Goal: Task Accomplishment & Management: Manage account settings

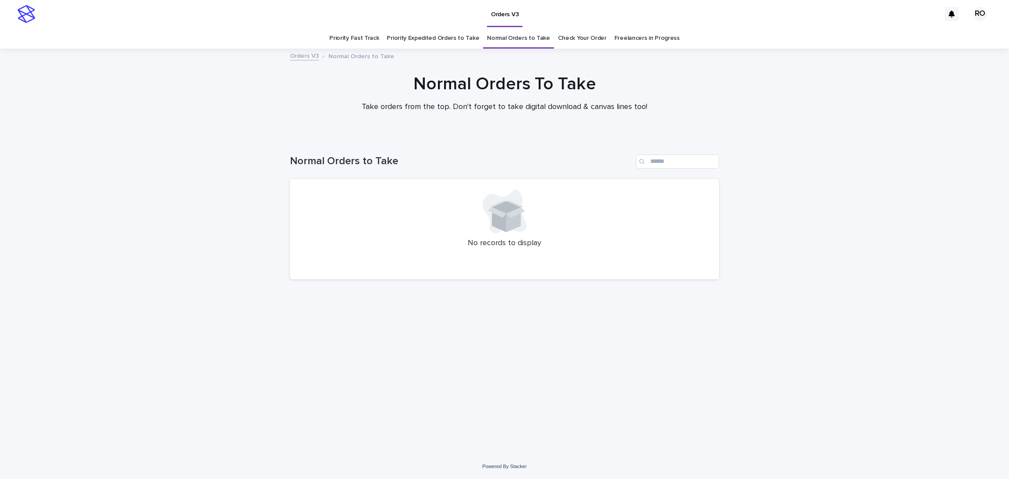
click at [592, 25] on div "Orders V3" at bounding box center [489, 14] width 901 height 28
click at [585, 40] on link "Check Your Order" at bounding box center [582, 38] width 49 height 21
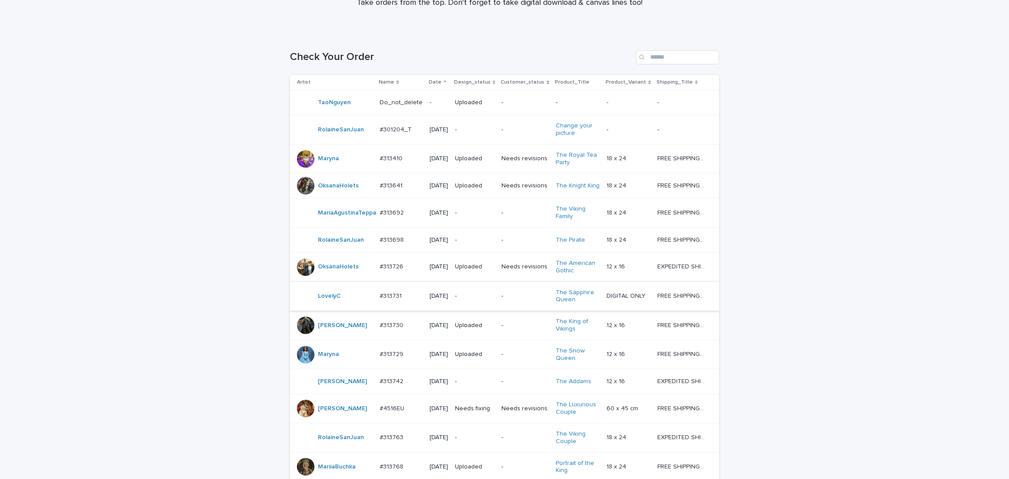
scroll to position [131, 0]
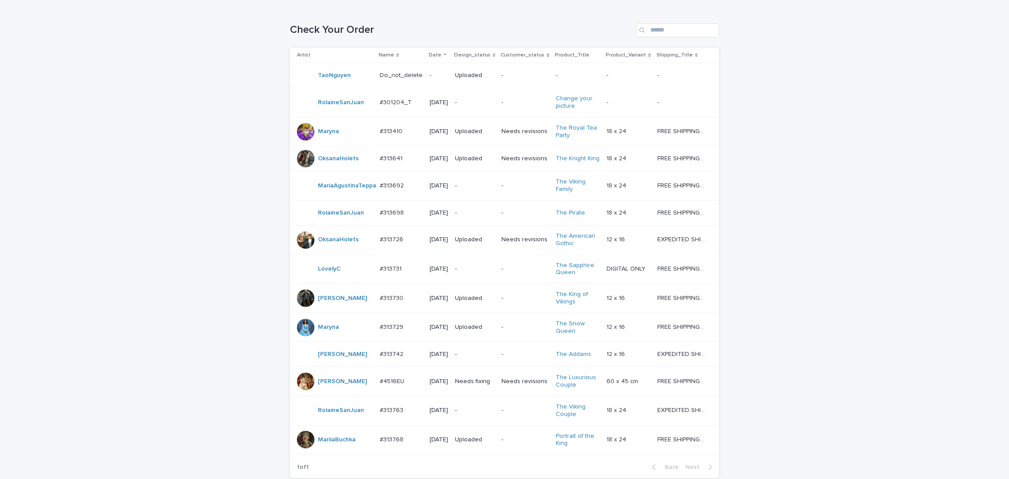
click at [477, 217] on p "-" at bounding box center [474, 212] width 39 height 7
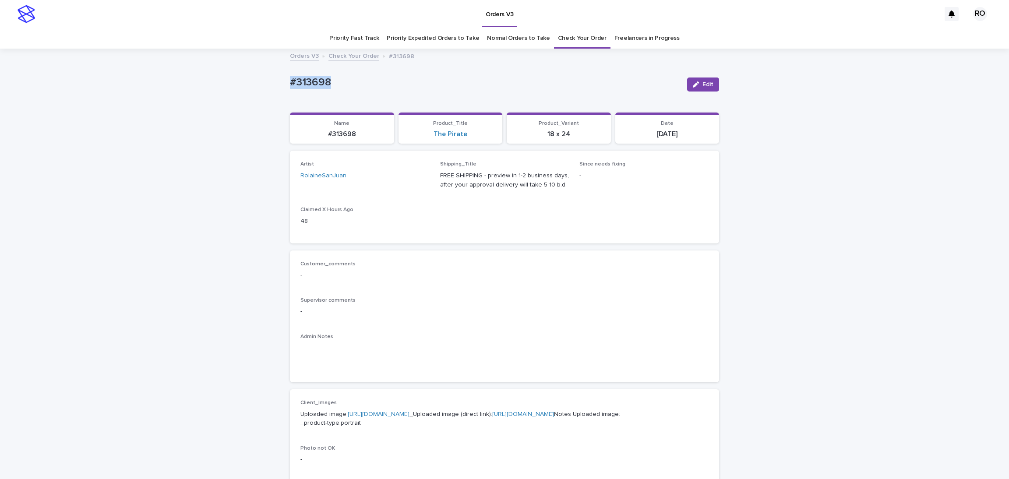
drag, startPoint x: 278, startPoint y: 82, endPoint x: 325, endPoint y: 83, distance: 46.4
click at [343, 79] on div "Loading... Saving… Loading... Saving… #313698 Edit #313698 Edit Sorry, there wa…" at bounding box center [504, 448] width 1009 height 798
copy p "#313698"
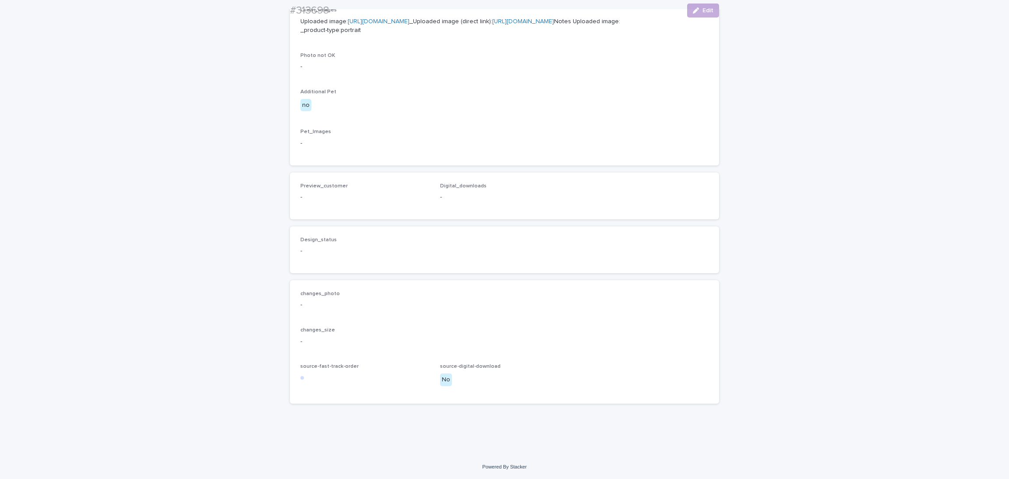
scroll to position [438, 0]
click at [699, 4] on button "Edit" at bounding box center [703, 11] width 32 height 14
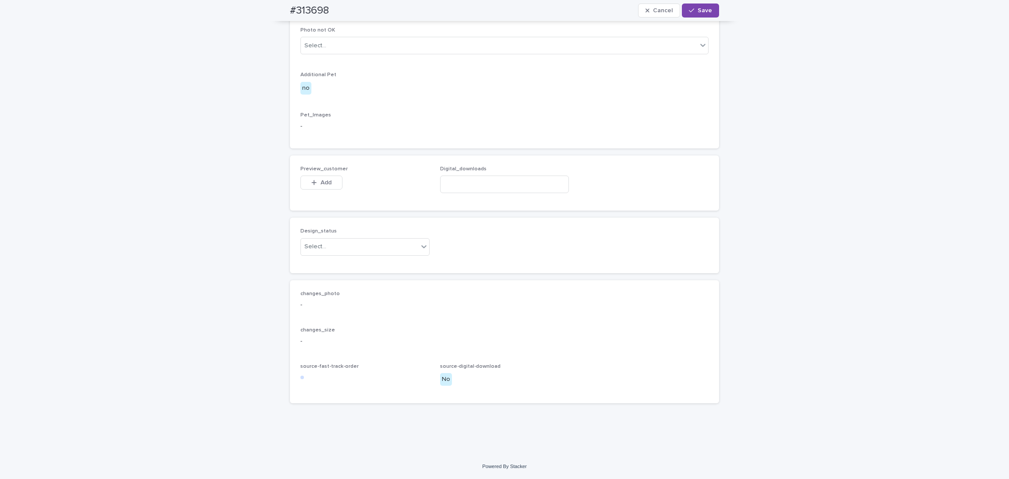
scroll to position [451, 0]
click at [313, 186] on div "button" at bounding box center [315, 183] width 9 height 6
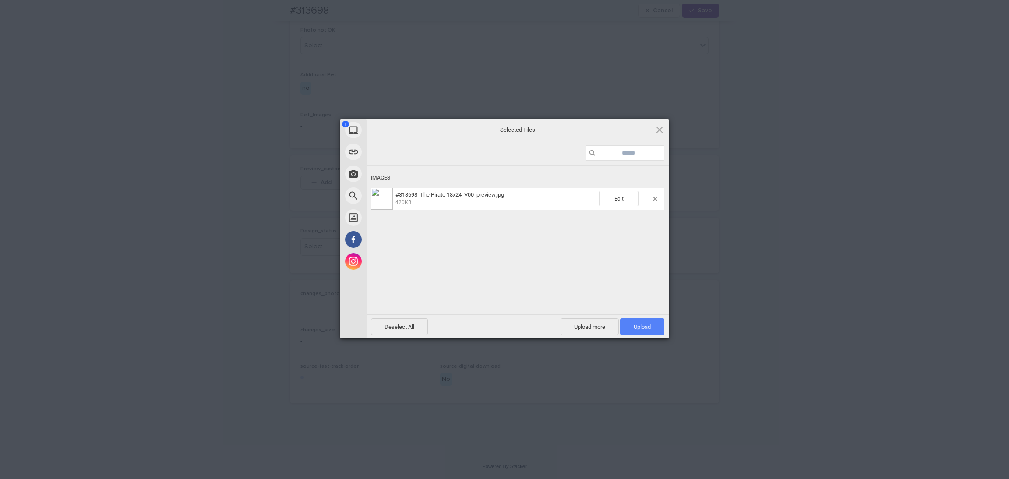
click at [625, 326] on span "Upload 1" at bounding box center [642, 326] width 44 height 17
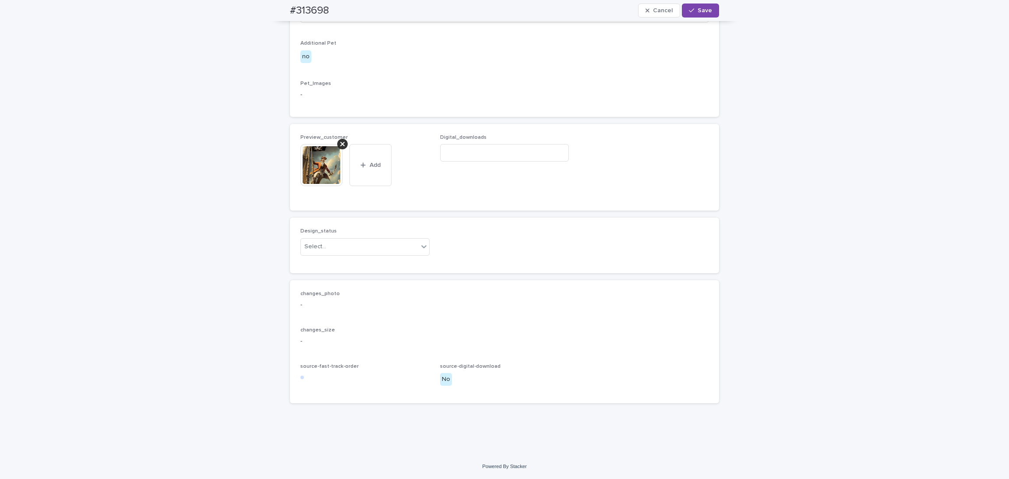
scroll to position [466, 0]
click at [336, 254] on div "Select..." at bounding box center [359, 247] width 117 height 14
click at [337, 292] on div "Uploaded" at bounding box center [360, 292] width 128 height 15
click at [689, 11] on icon "button" at bounding box center [691, 10] width 5 height 6
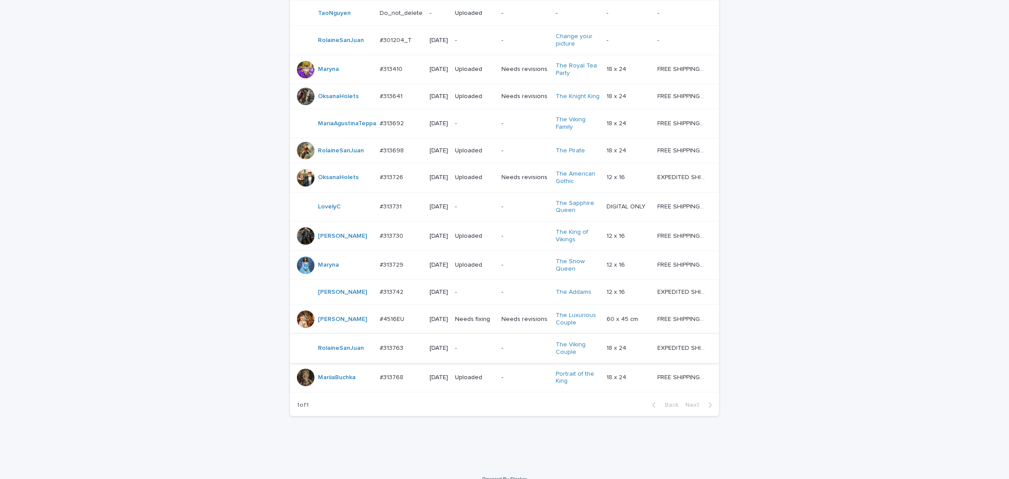
scroll to position [219, 0]
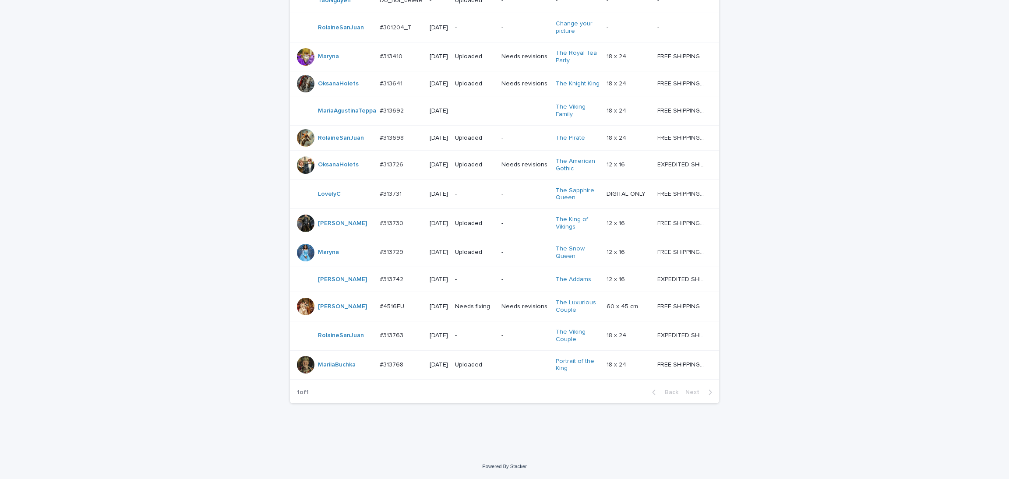
click at [466, 337] on p "-" at bounding box center [474, 335] width 39 height 7
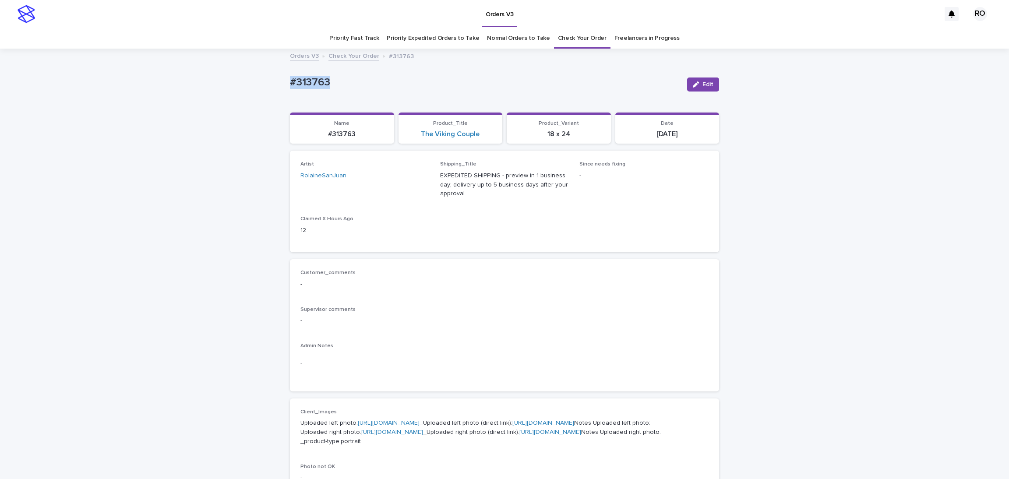
drag, startPoint x: 273, startPoint y: 78, endPoint x: 340, endPoint y: 78, distance: 67.0
click at [353, 77] on div "Loading... Saving… Loading... Saving… #313763 Edit #313763 Edit Sorry, there wa…" at bounding box center [504, 457] width 1009 height 816
copy p "#313763"
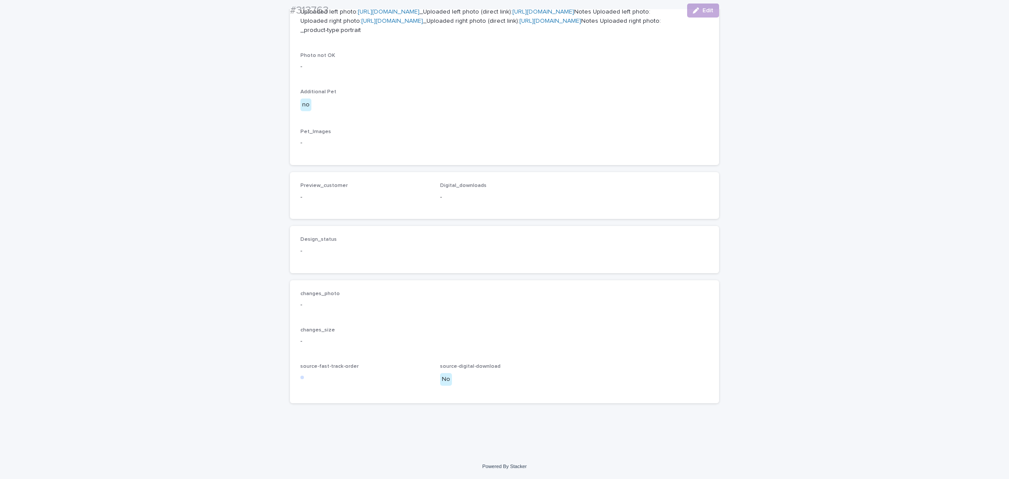
scroll to position [511, 0]
click at [703, 9] on span "Edit" at bounding box center [708, 10] width 11 height 6
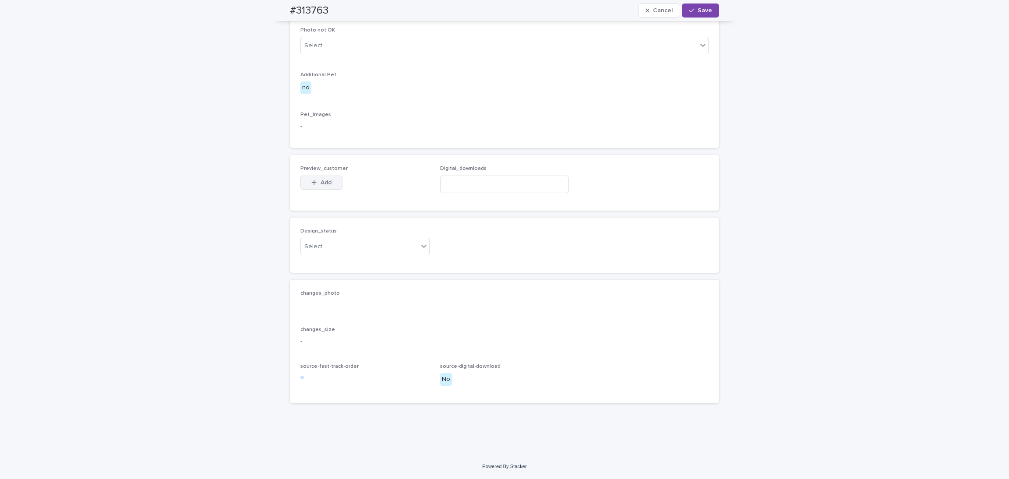
click at [321, 186] on span "Add" at bounding box center [326, 183] width 11 height 6
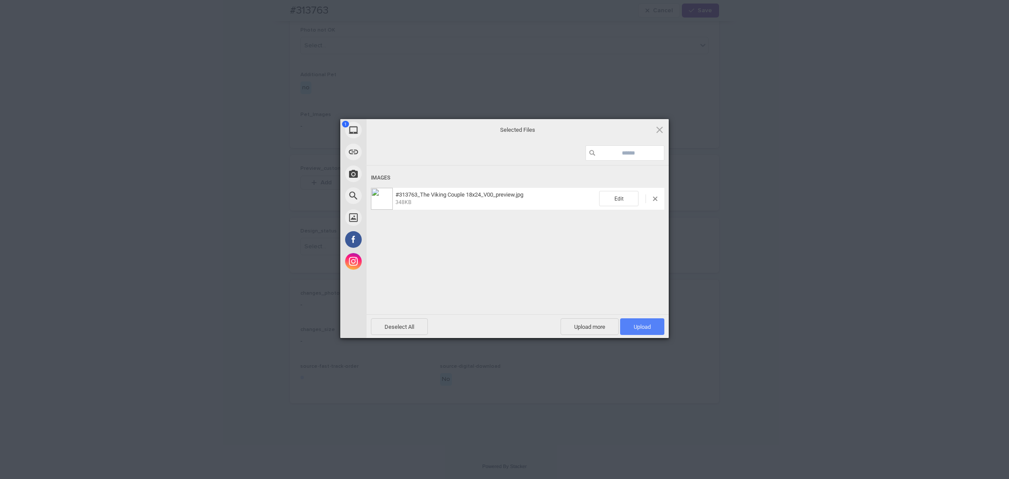
click at [629, 325] on span "Upload 1" at bounding box center [642, 326] width 44 height 17
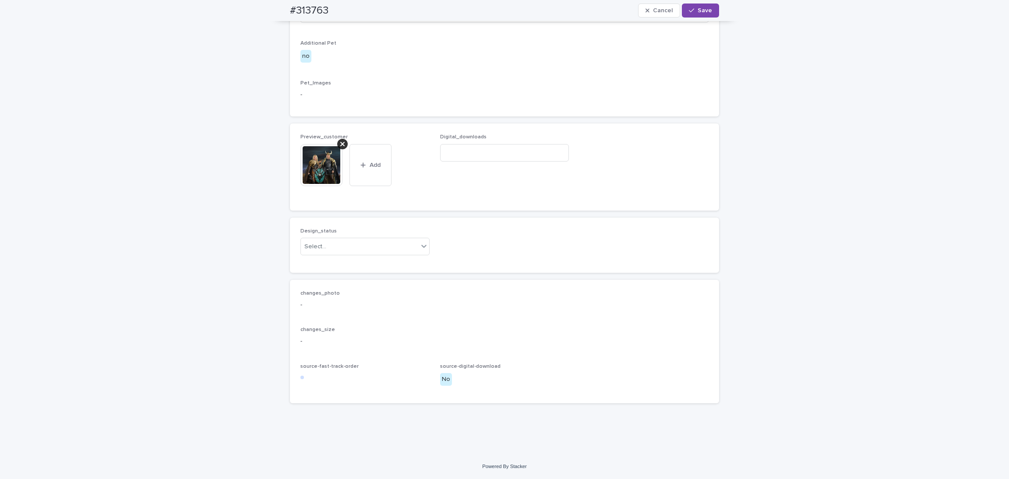
click at [346, 262] on div "Design_status Select..." at bounding box center [364, 245] width 129 height 34
click at [343, 254] on div "Select..." at bounding box center [359, 247] width 117 height 14
click at [342, 320] on div "Uploaded" at bounding box center [360, 320] width 128 height 15
click at [705, 11] on span "Save" at bounding box center [705, 10] width 14 height 6
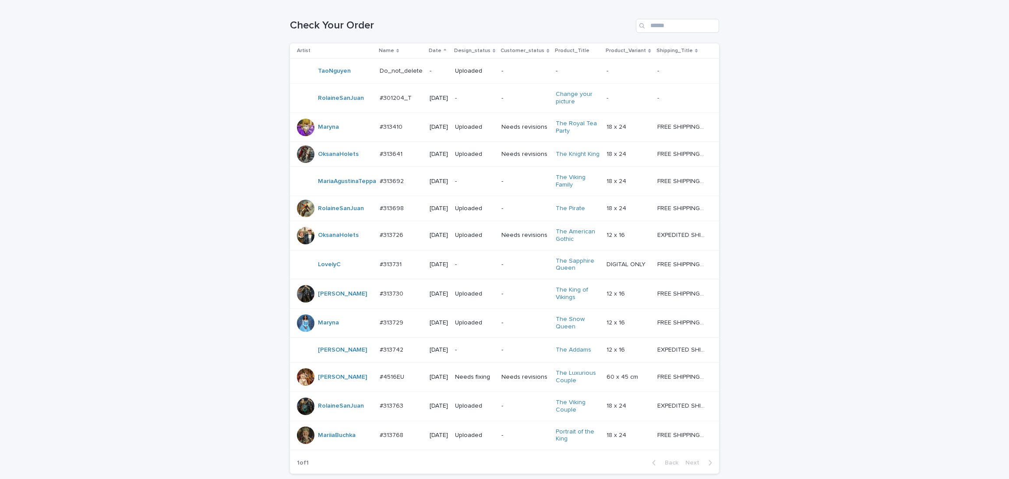
scroll to position [131, 0]
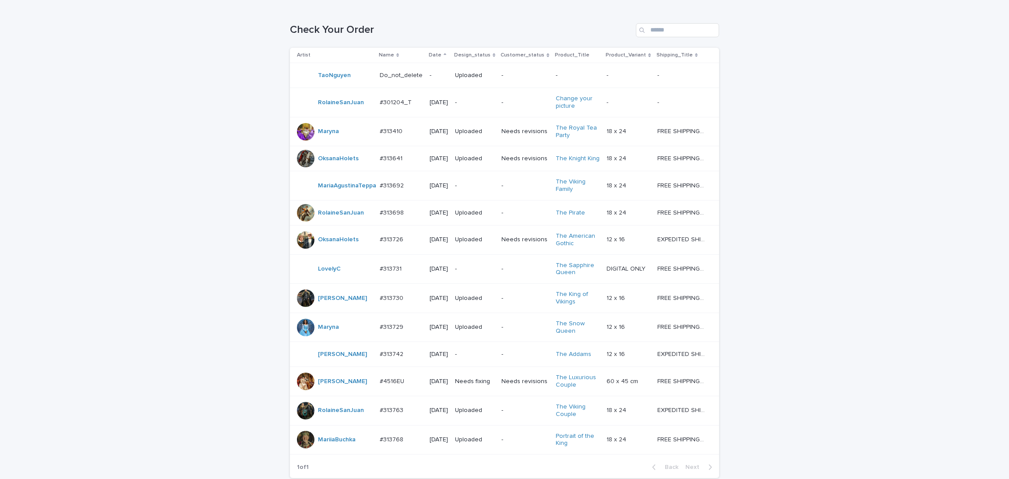
click at [505, 389] on div "Needs revisions" at bounding box center [525, 381] width 47 height 14
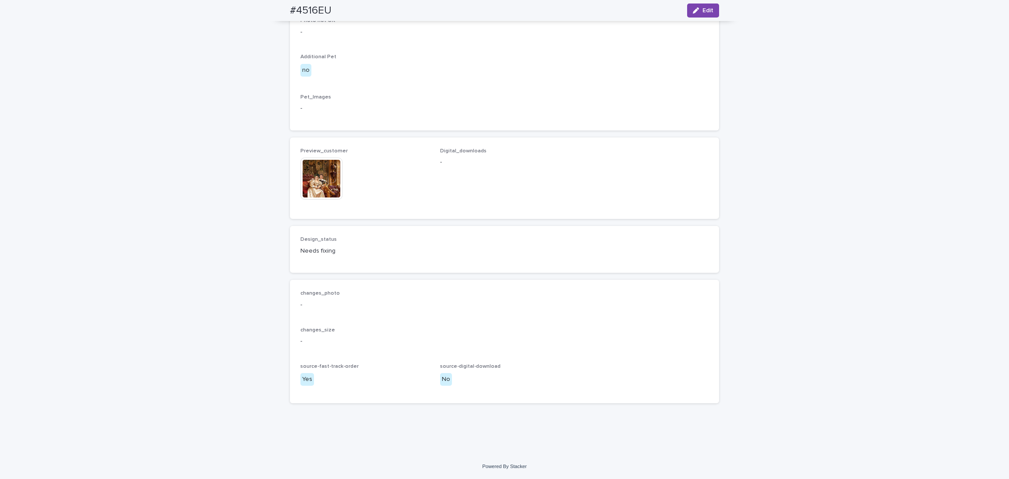
scroll to position [1147, 0]
click at [325, 182] on img at bounding box center [321, 179] width 42 height 42
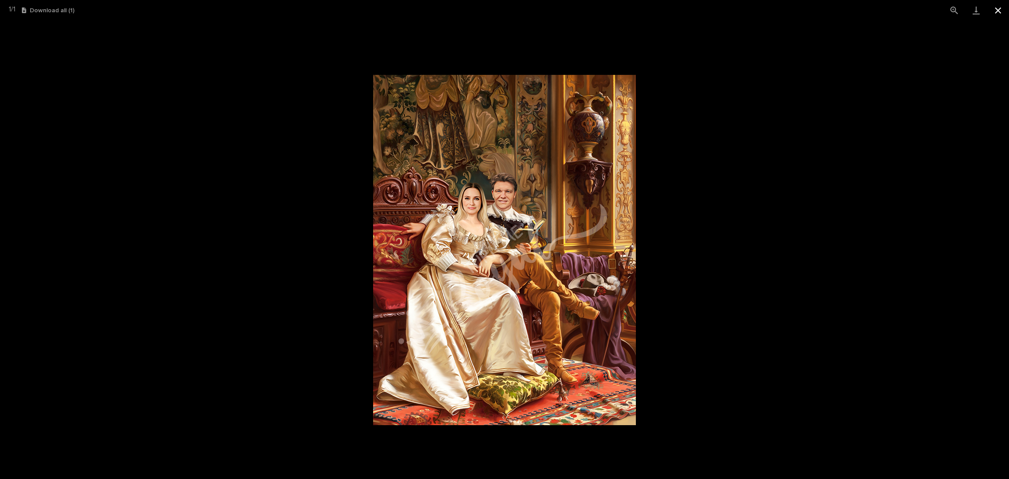
click at [1002, 11] on button "Close gallery" at bounding box center [998, 10] width 22 height 21
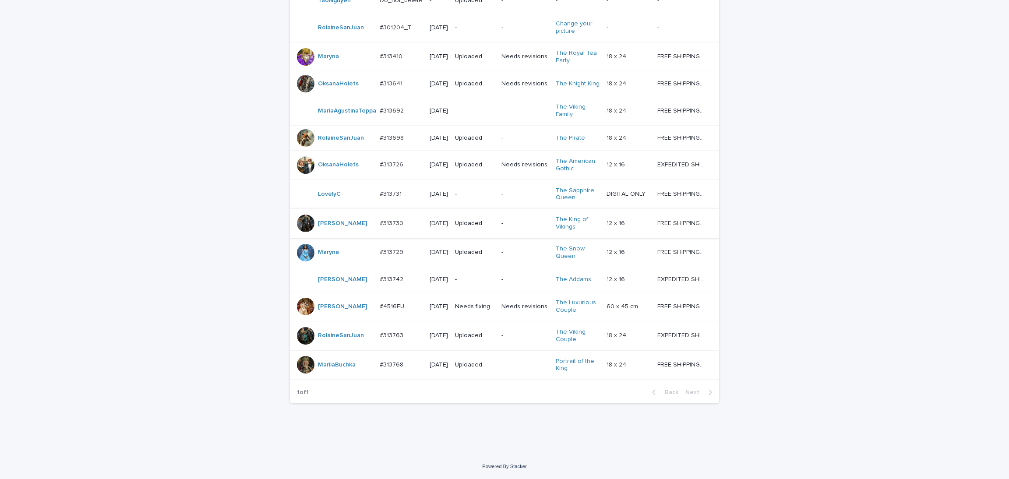
scroll to position [219, 0]
